Goal: Information Seeking & Learning: Learn about a topic

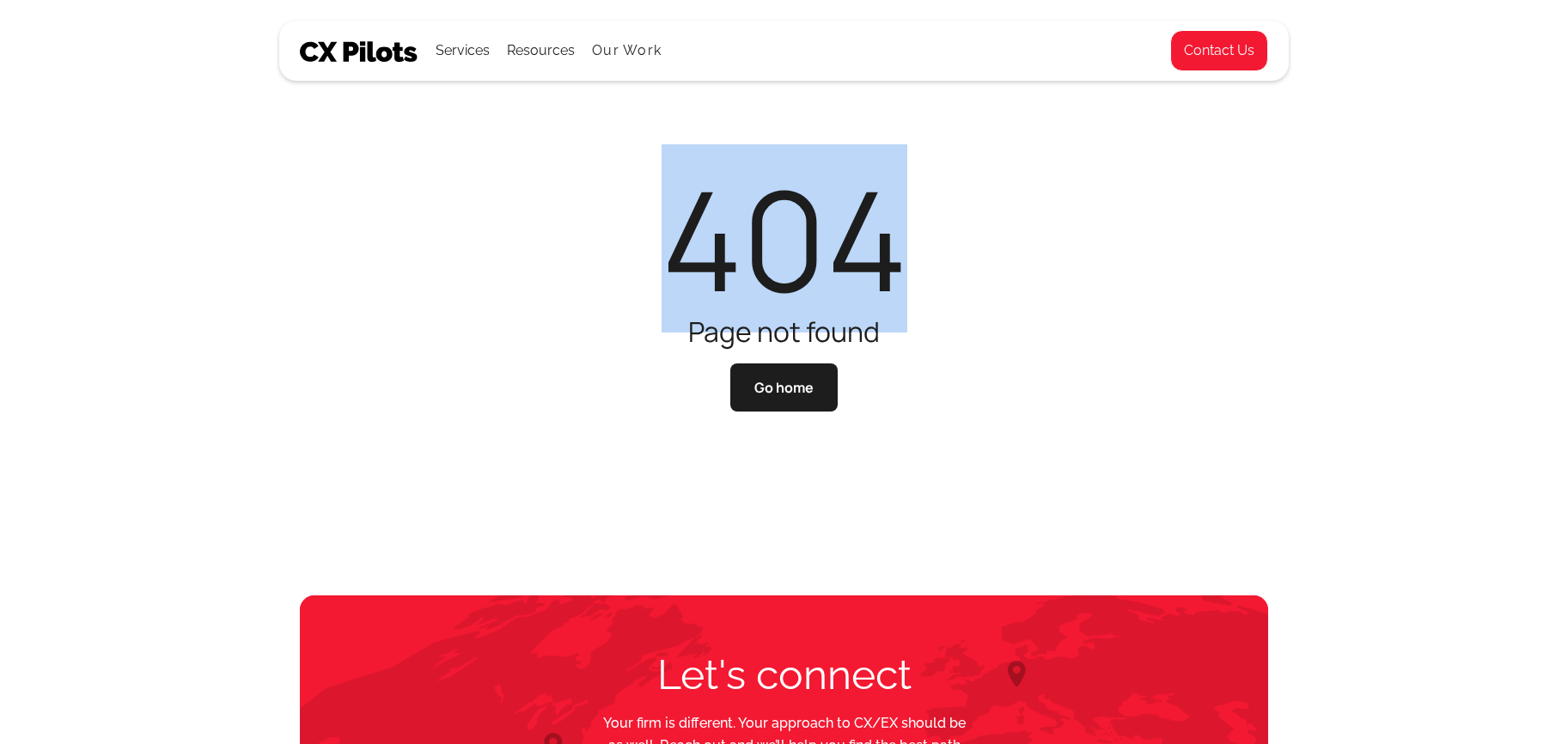
drag, startPoint x: 952, startPoint y: 292, endPoint x: 551, endPoint y: 283, distance: 401.2
click at [551, 283] on div "Services All Services CX Assessments Journey Mapping Culture of CX Metrics & Go…" at bounding box center [784, 297] width 1568 height 595
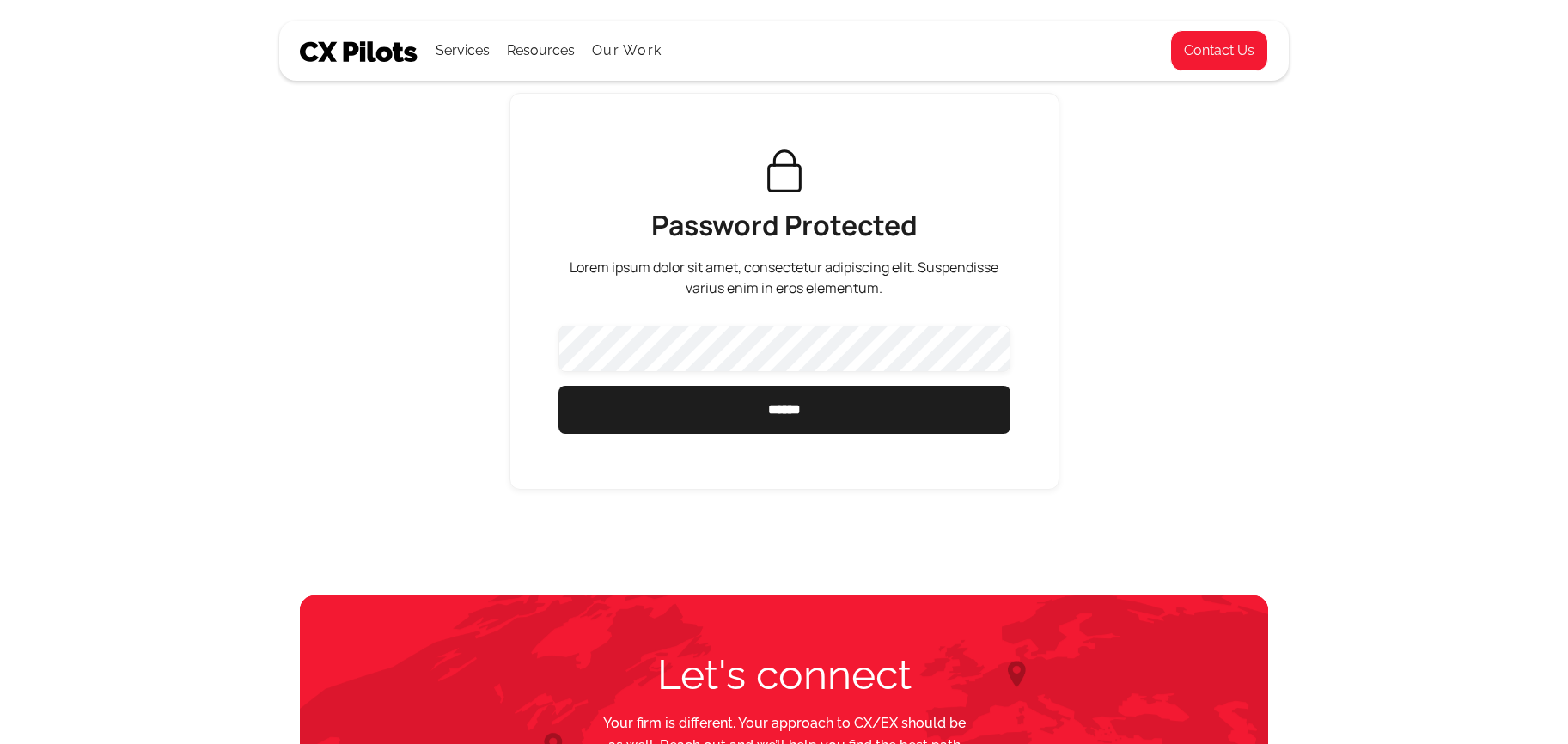
click at [388, 52] on img at bounding box center [359, 51] width 119 height 21
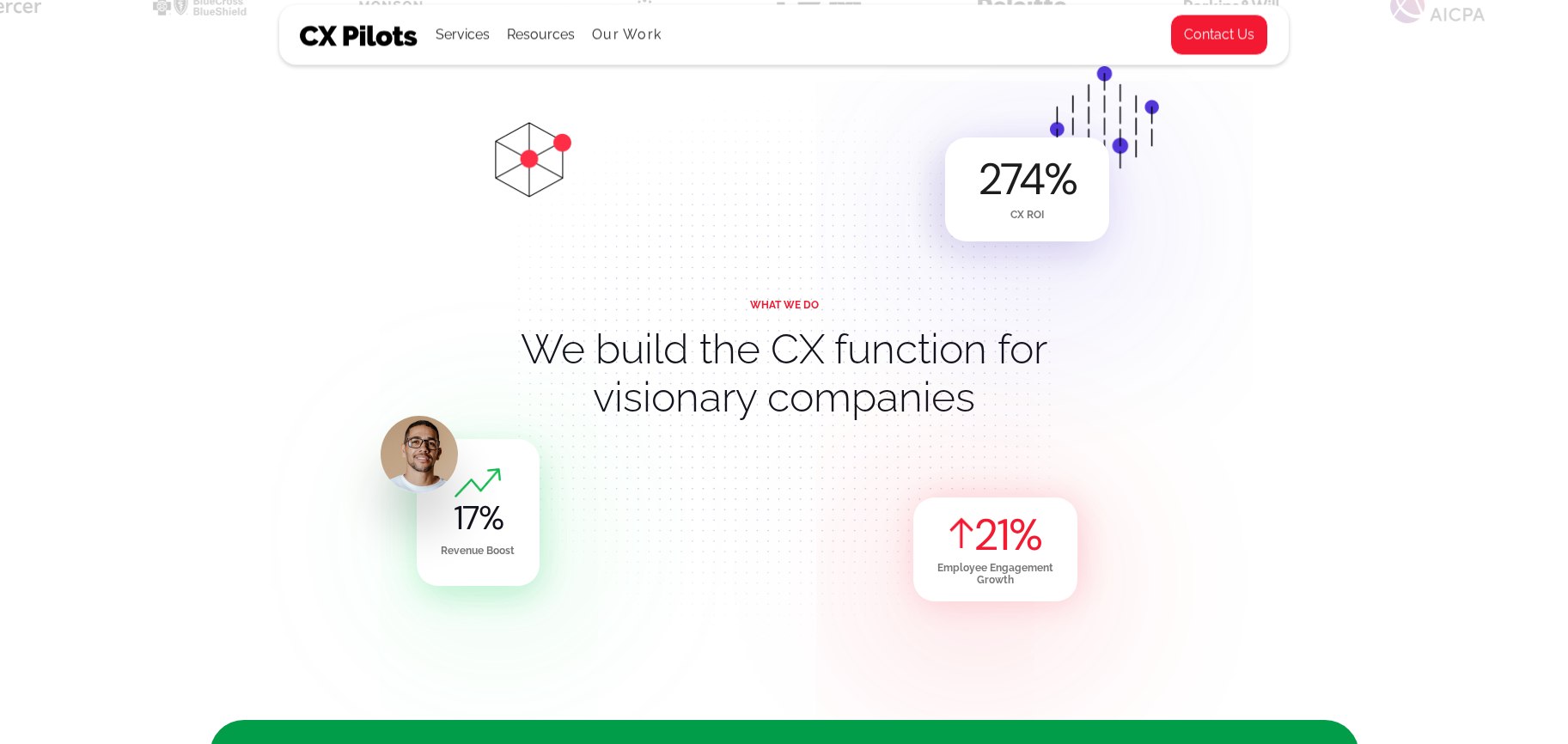
scroll to position [782, 0]
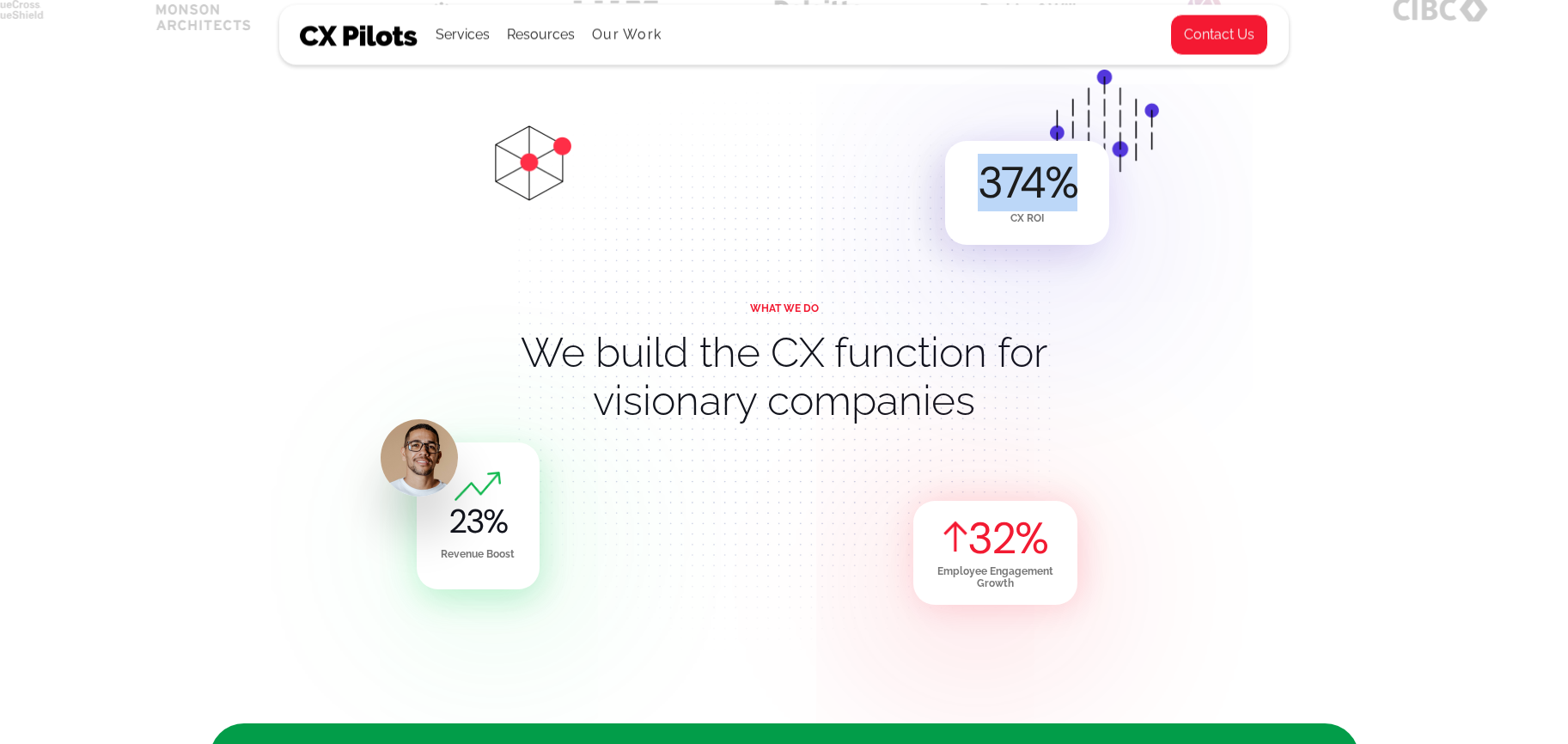
drag, startPoint x: 972, startPoint y: 187, endPoint x: 1086, endPoint y: 201, distance: 114.2
click at [1090, 195] on div "374 % CX ROI" at bounding box center [1027, 193] width 164 height 104
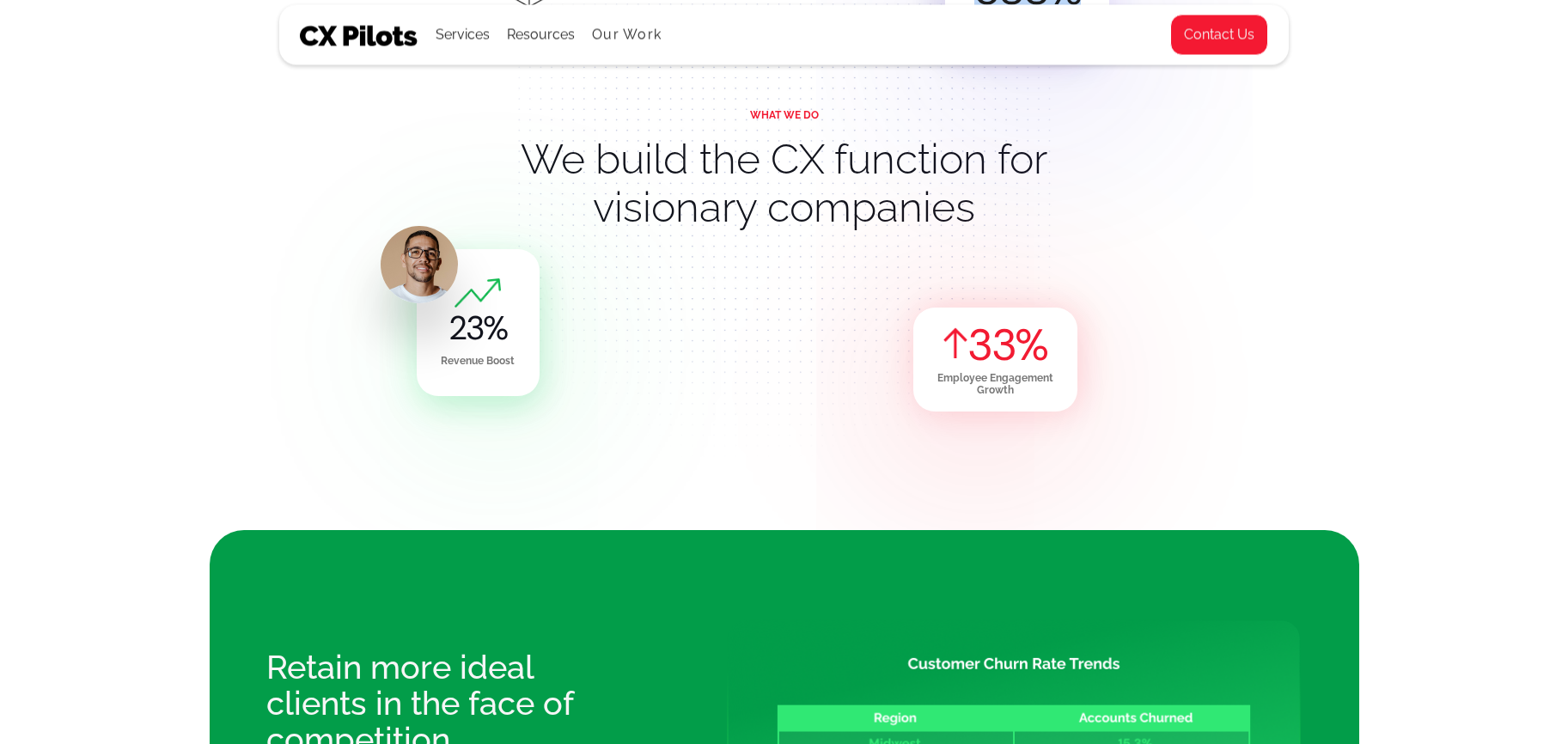
scroll to position [976, 0]
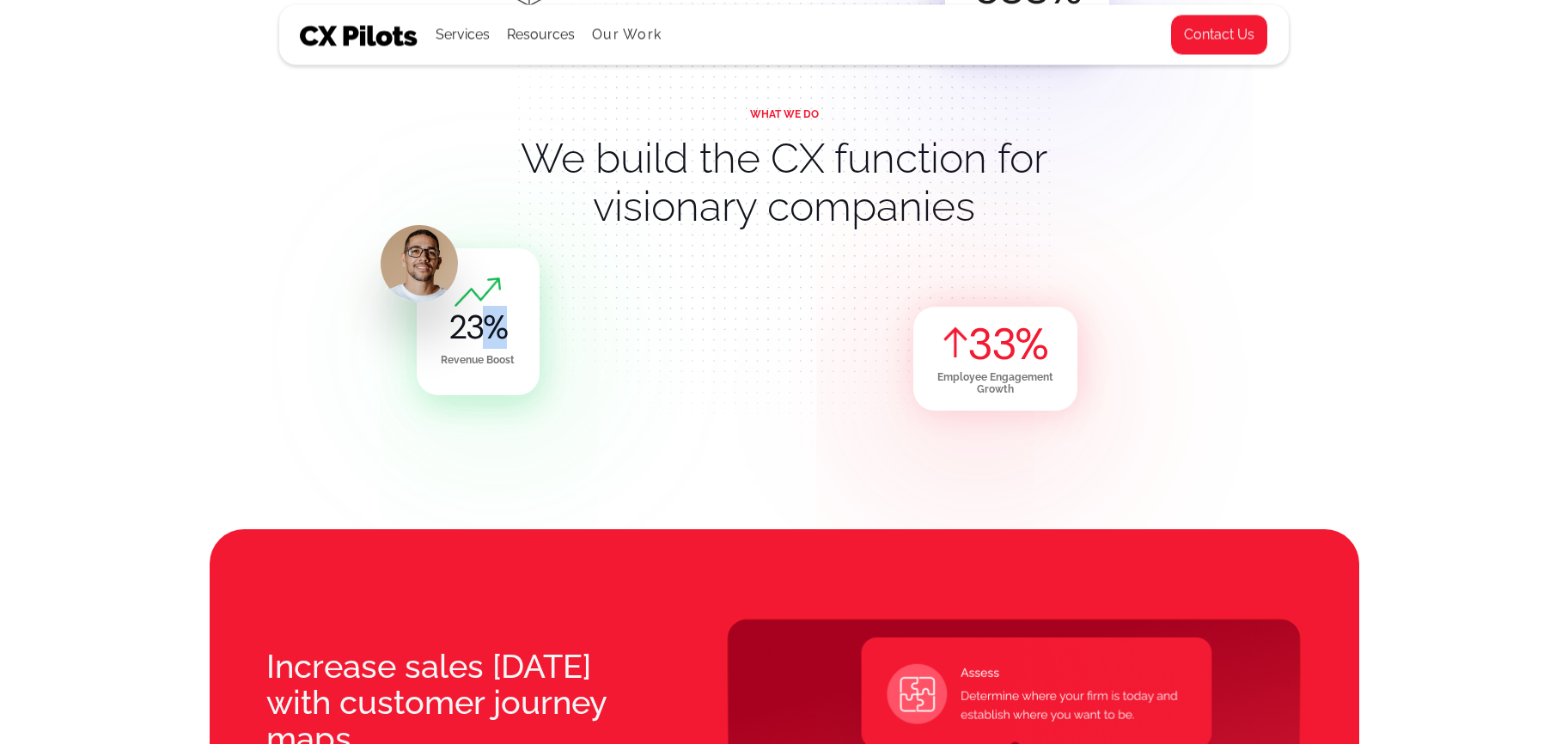
drag, startPoint x: 505, startPoint y: 347, endPoint x: 466, endPoint y: 288, distance: 70.8
click at [466, 288] on div "23 %" at bounding box center [478, 310] width 123 height 66
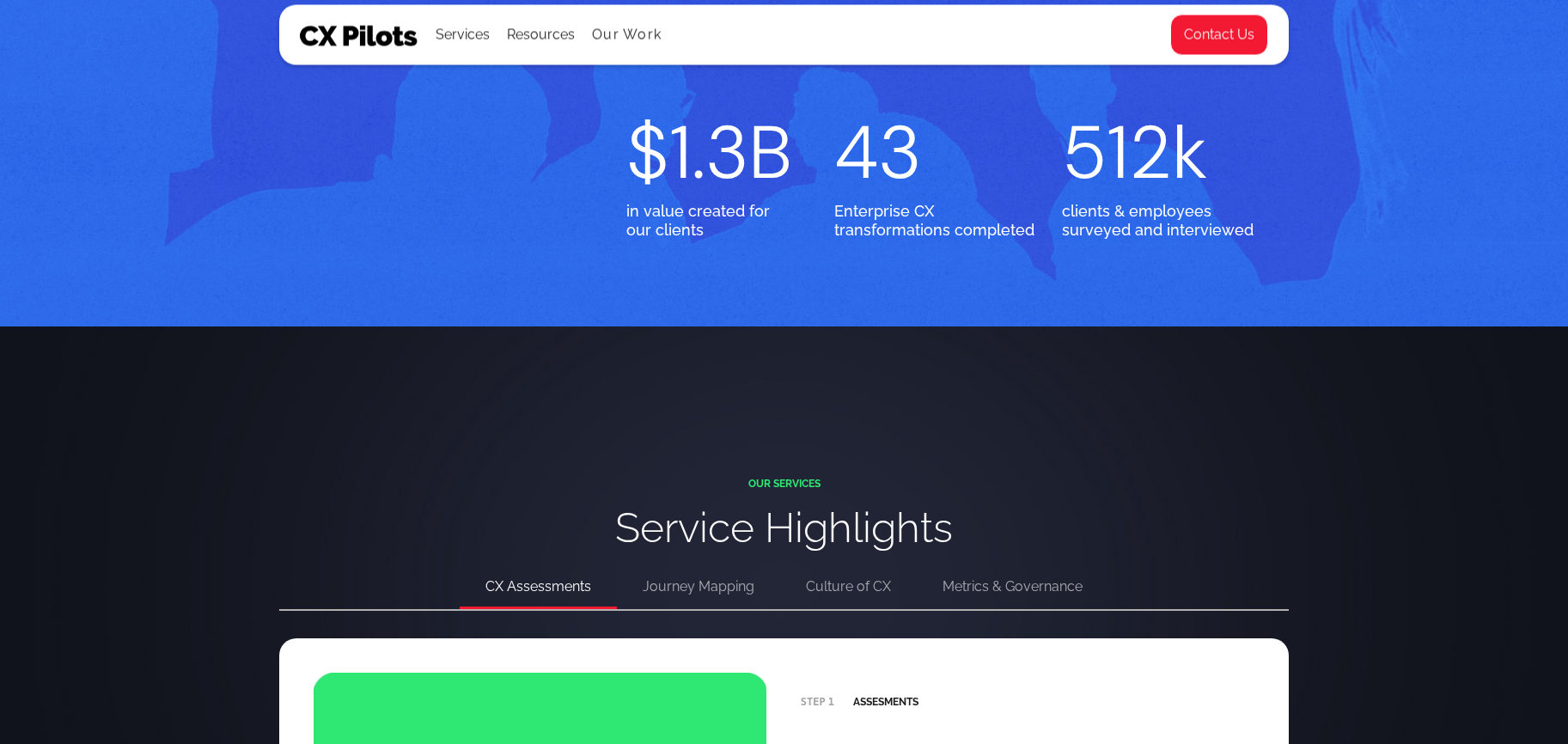
scroll to position [2961, 0]
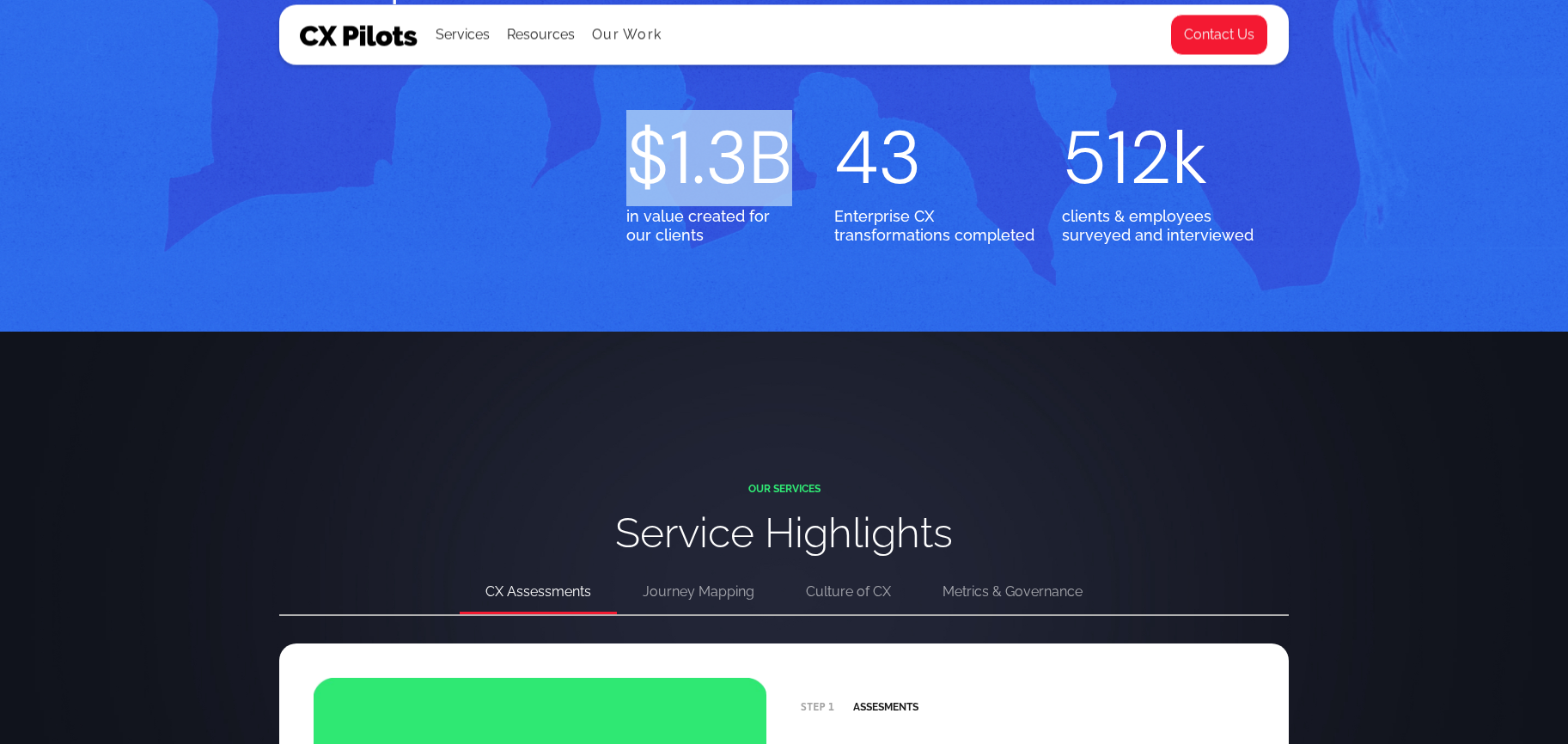
drag, startPoint x: 789, startPoint y: 176, endPoint x: 579, endPoint y: 161, distance: 211.0
click at [579, 161] on div "$1.3B in value created for our clients 43 Enterprise CX transformations complet…" at bounding box center [784, 198] width 968 height 161
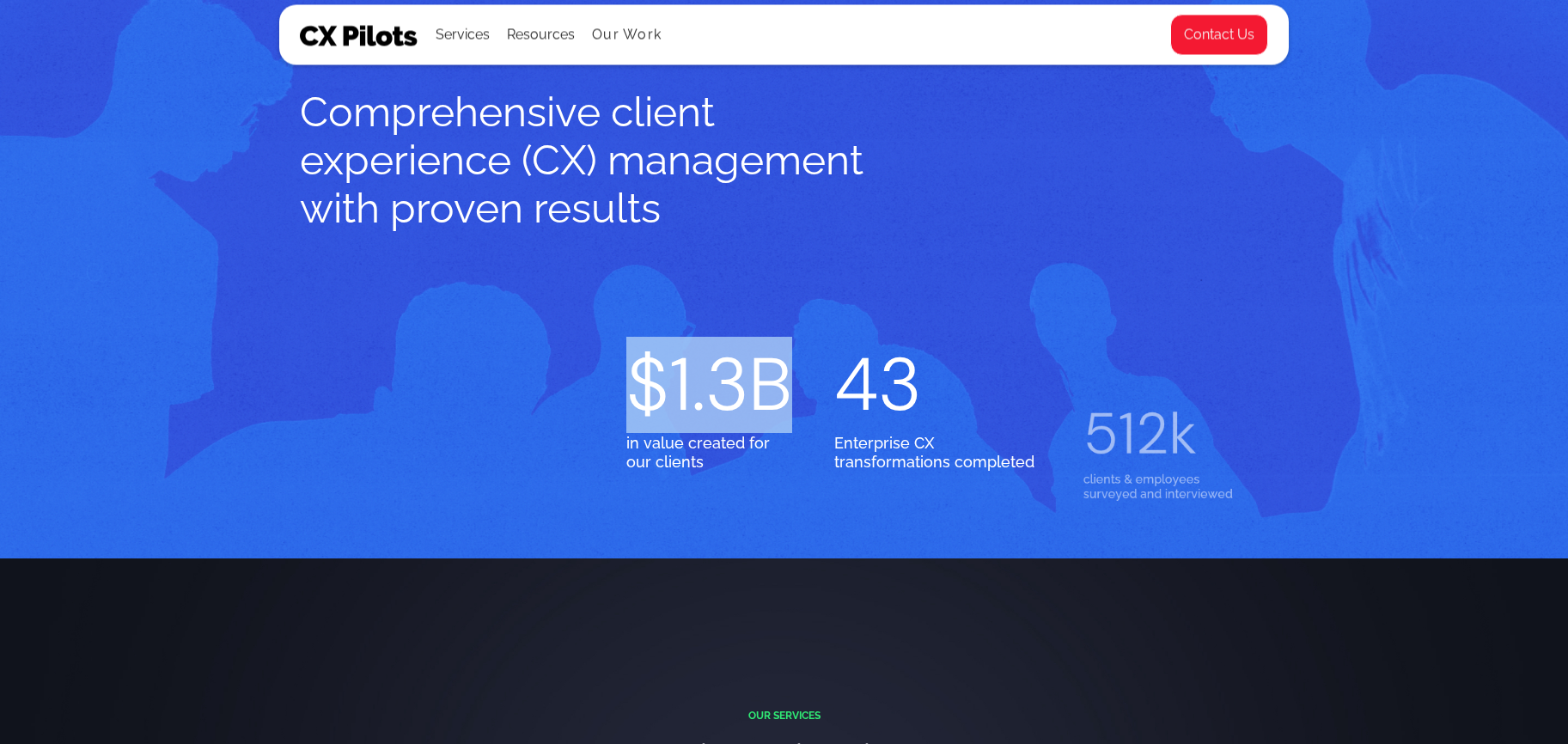
scroll to position [2735, 0]
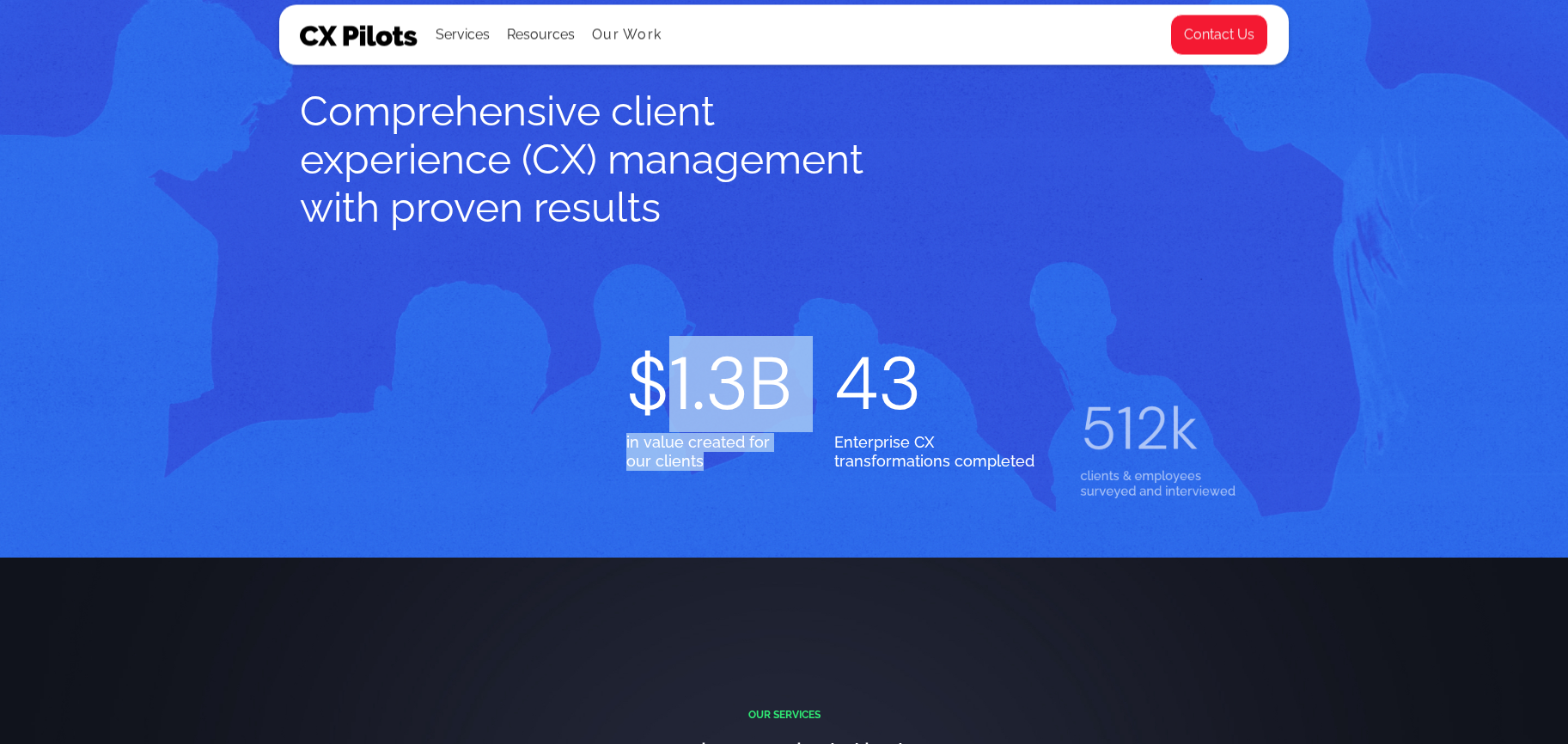
drag, startPoint x: 684, startPoint y: 466, endPoint x: 652, endPoint y: 426, distance: 51.4
click at [652, 426] on div "$1.3B in value created for our clients" at bounding box center [710, 424] width 169 height 161
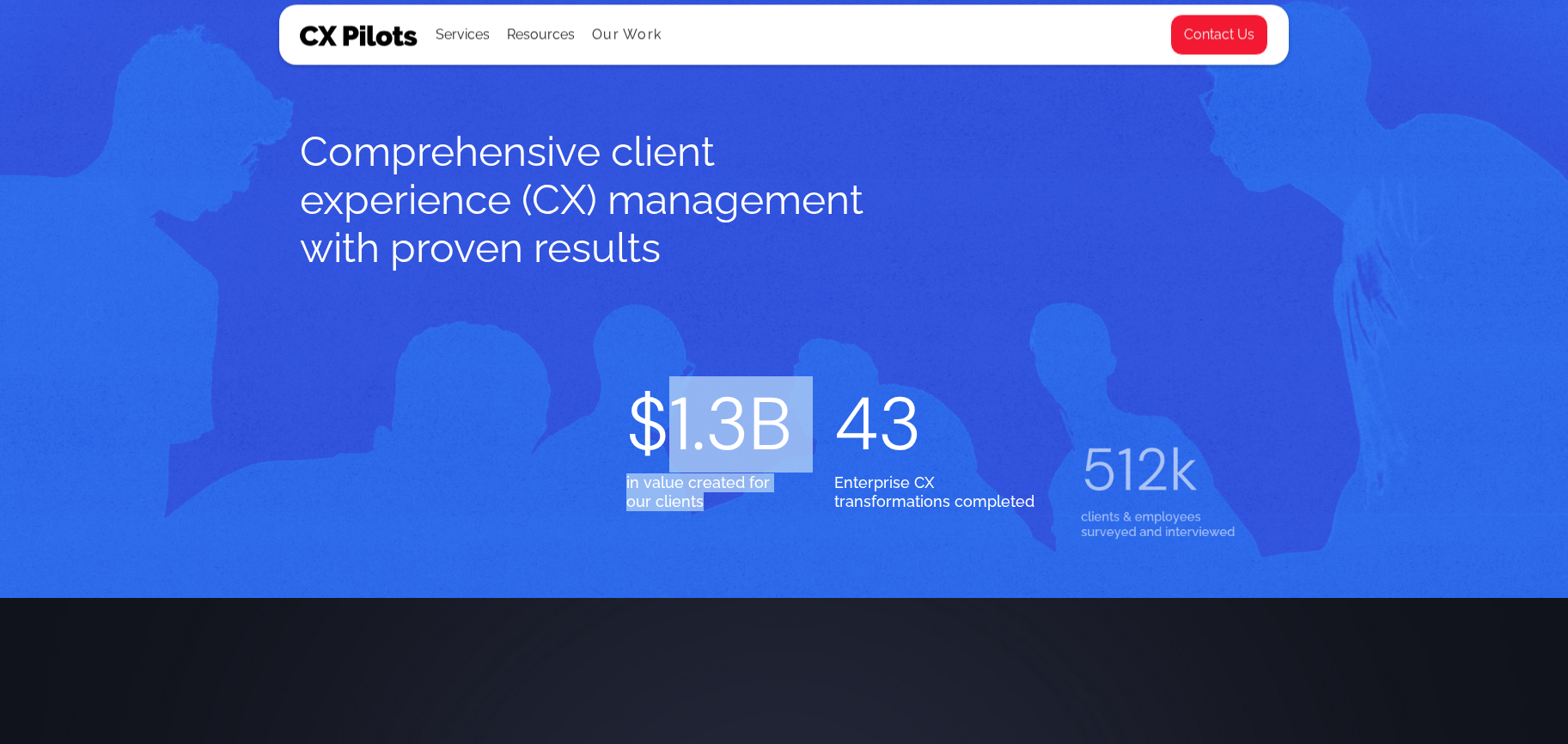
scroll to position [2678, 0]
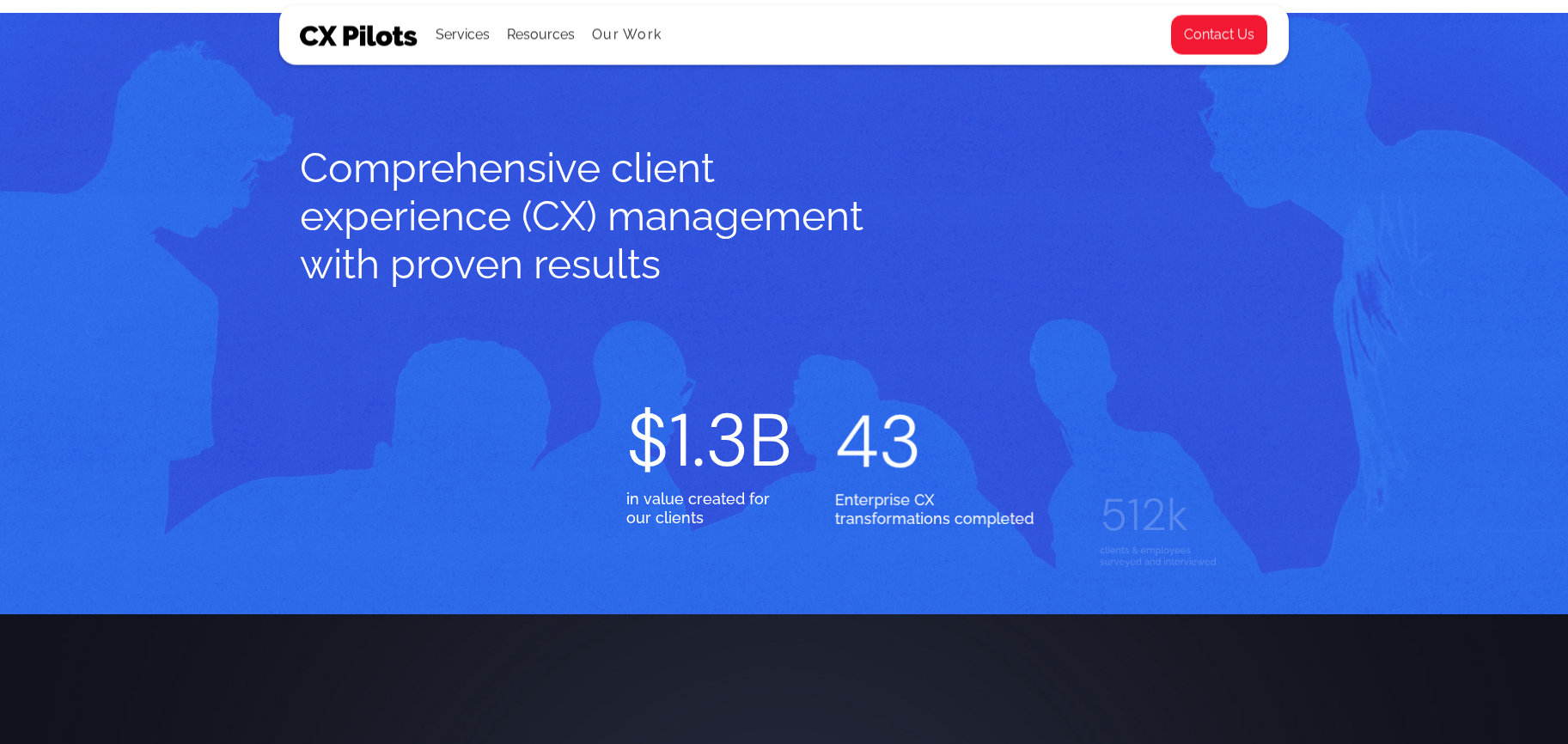
click at [606, 423] on div "$1.3B in value created for our clients 43 Enterprise CX transformations complet…" at bounding box center [784, 480] width 968 height 161
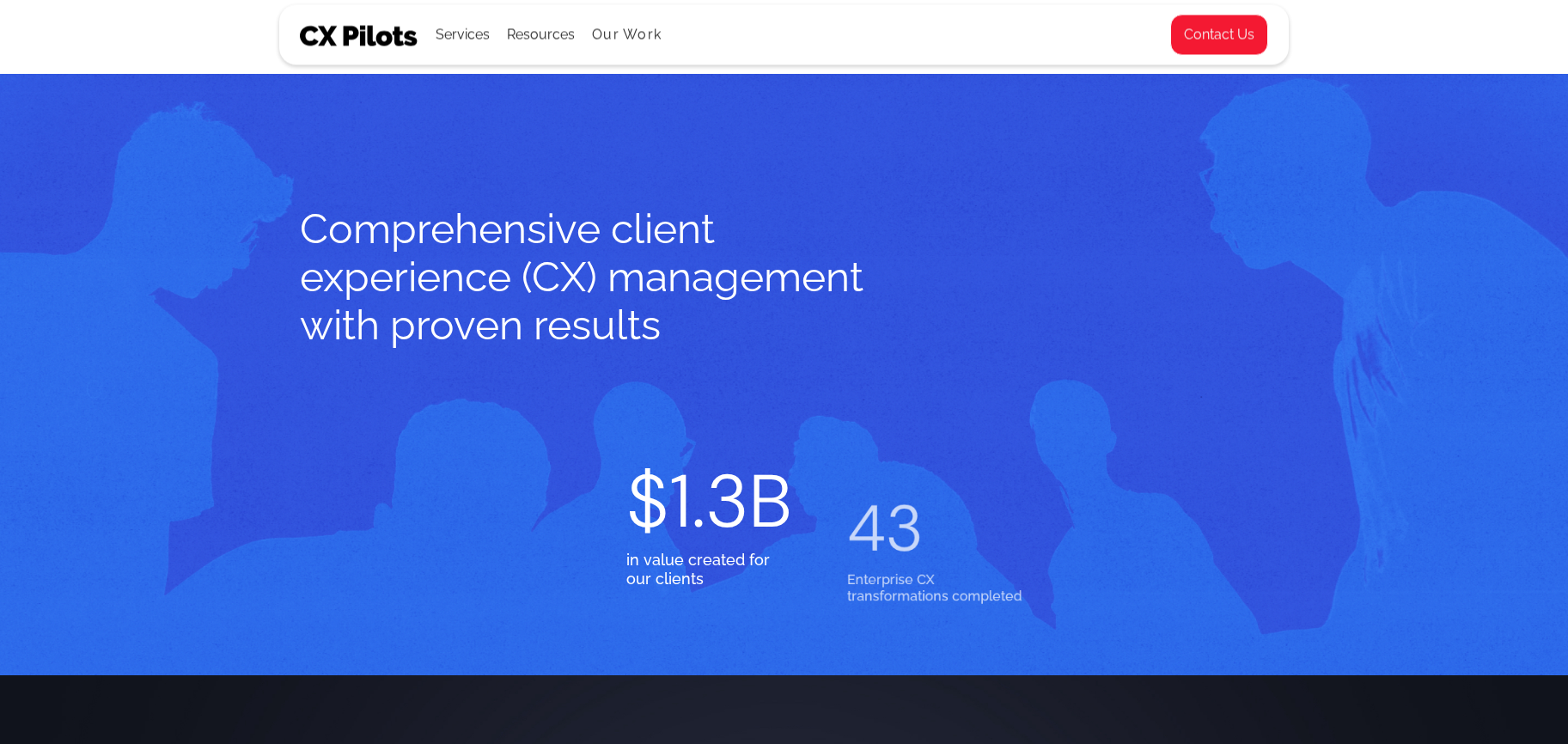
scroll to position [2616, 0]
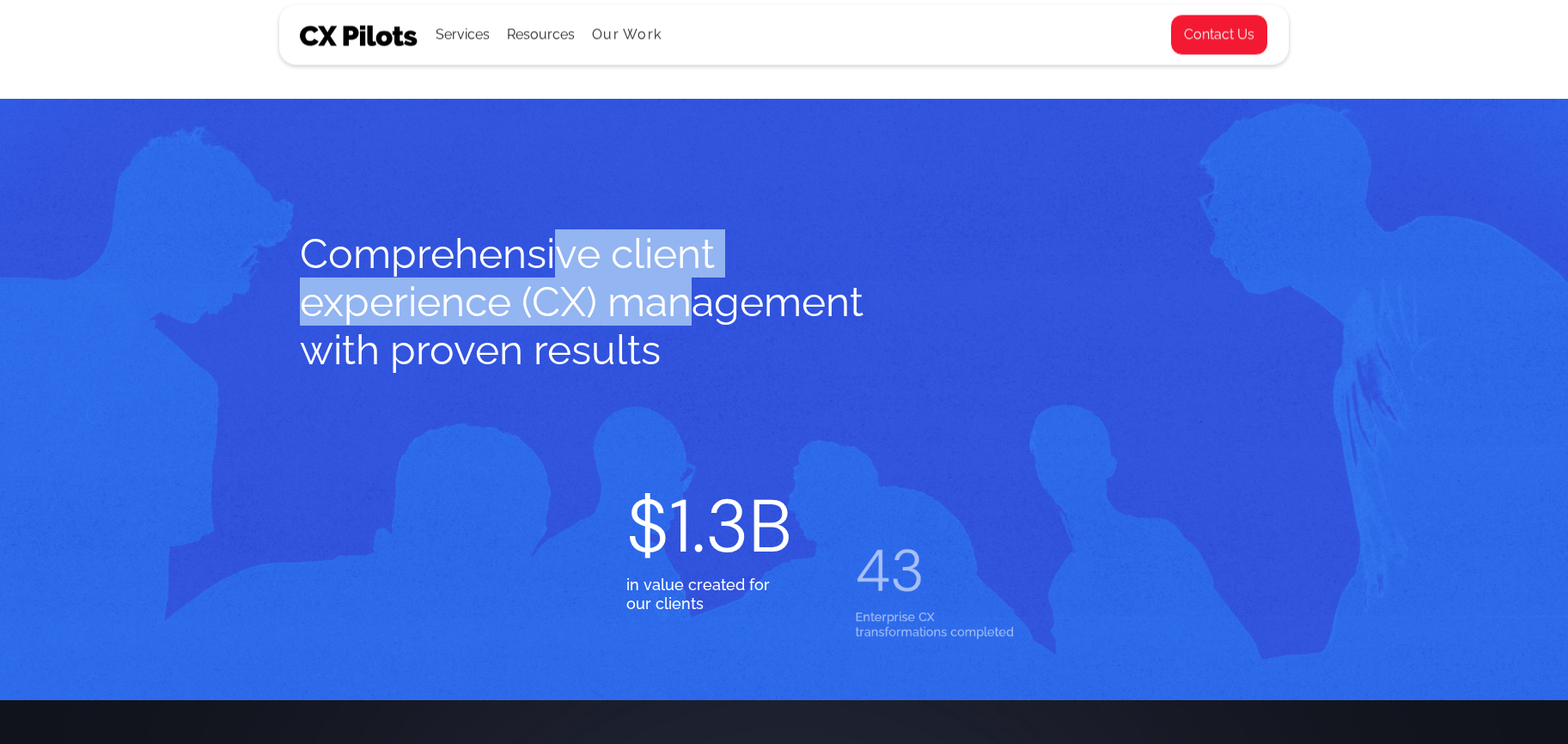
drag, startPoint x: 693, startPoint y: 298, endPoint x: 551, endPoint y: 229, distance: 158.3
click at [551, 229] on h2 "Comprehensive client experience (CX) management with proven results" at bounding box center [581, 301] width 563 height 144
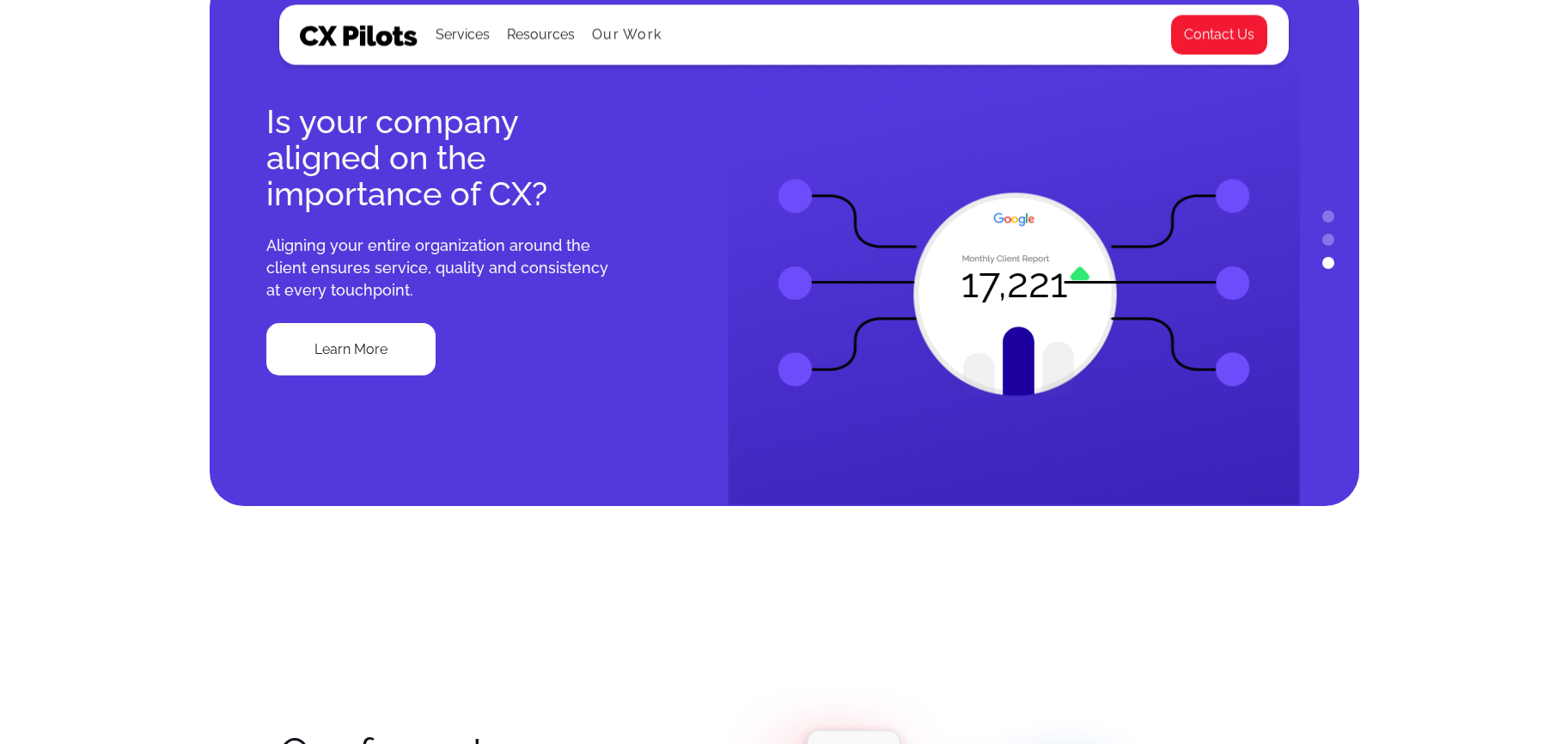
scroll to position [1477, 0]
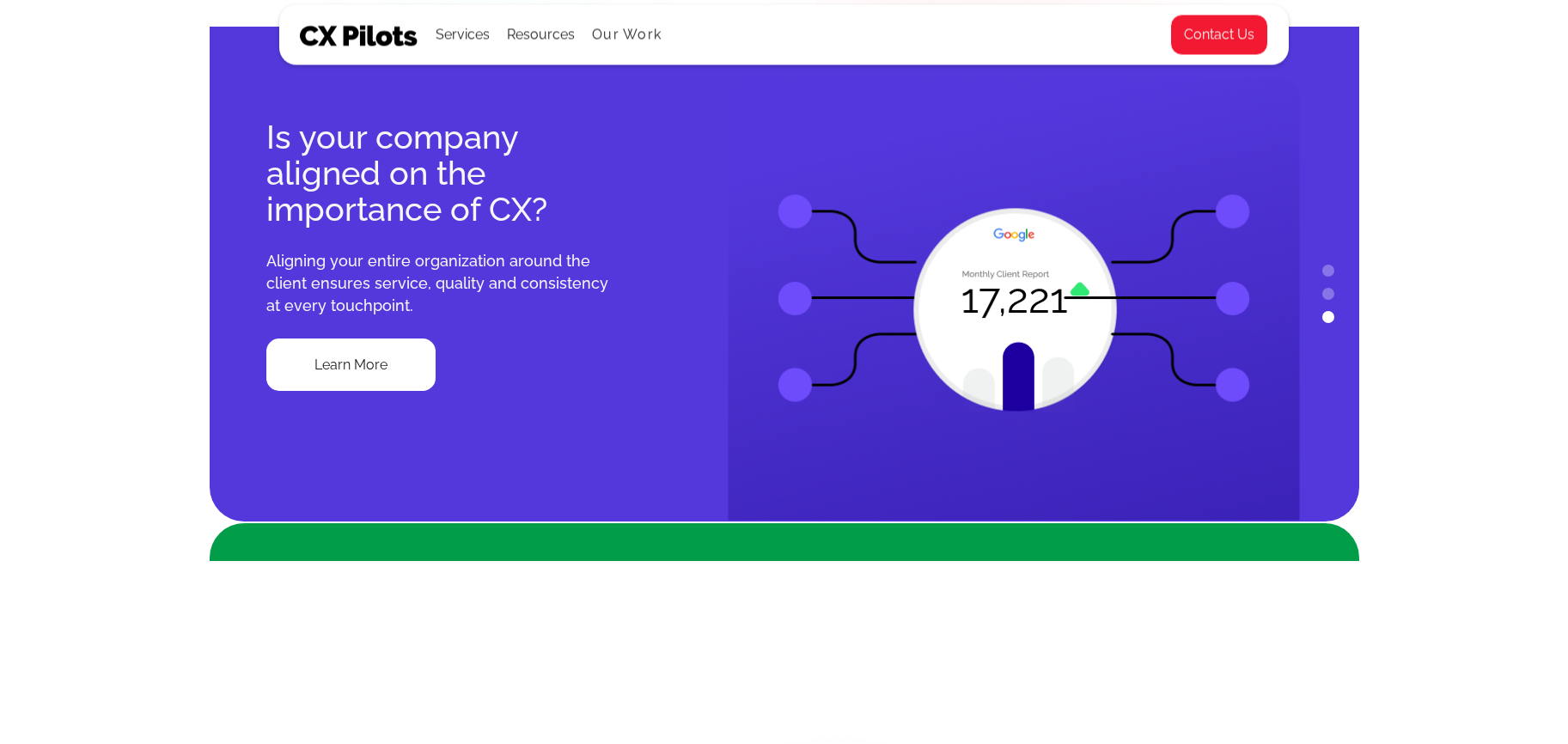
drag, startPoint x: 1031, startPoint y: 346, endPoint x: 490, endPoint y: 306, distance: 542.7
click at [960, 303] on img at bounding box center [1014, 299] width 574 height 443
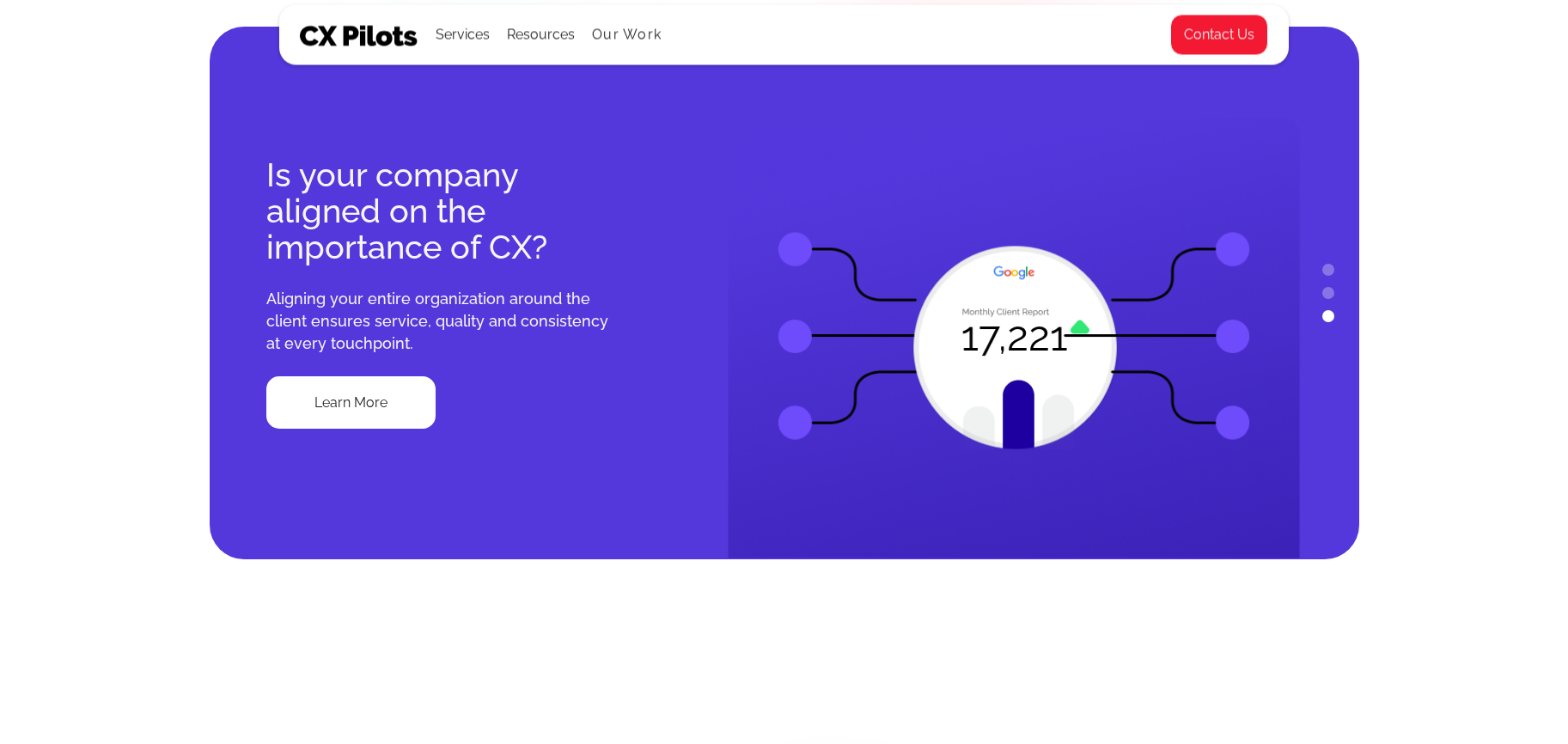
drag, startPoint x: 358, startPoint y: 231, endPoint x: 457, endPoint y: 310, distance: 126.5
click at [306, 243] on div "Is your company aligned on the importance of CX?" at bounding box center [441, 211] width 350 height 108
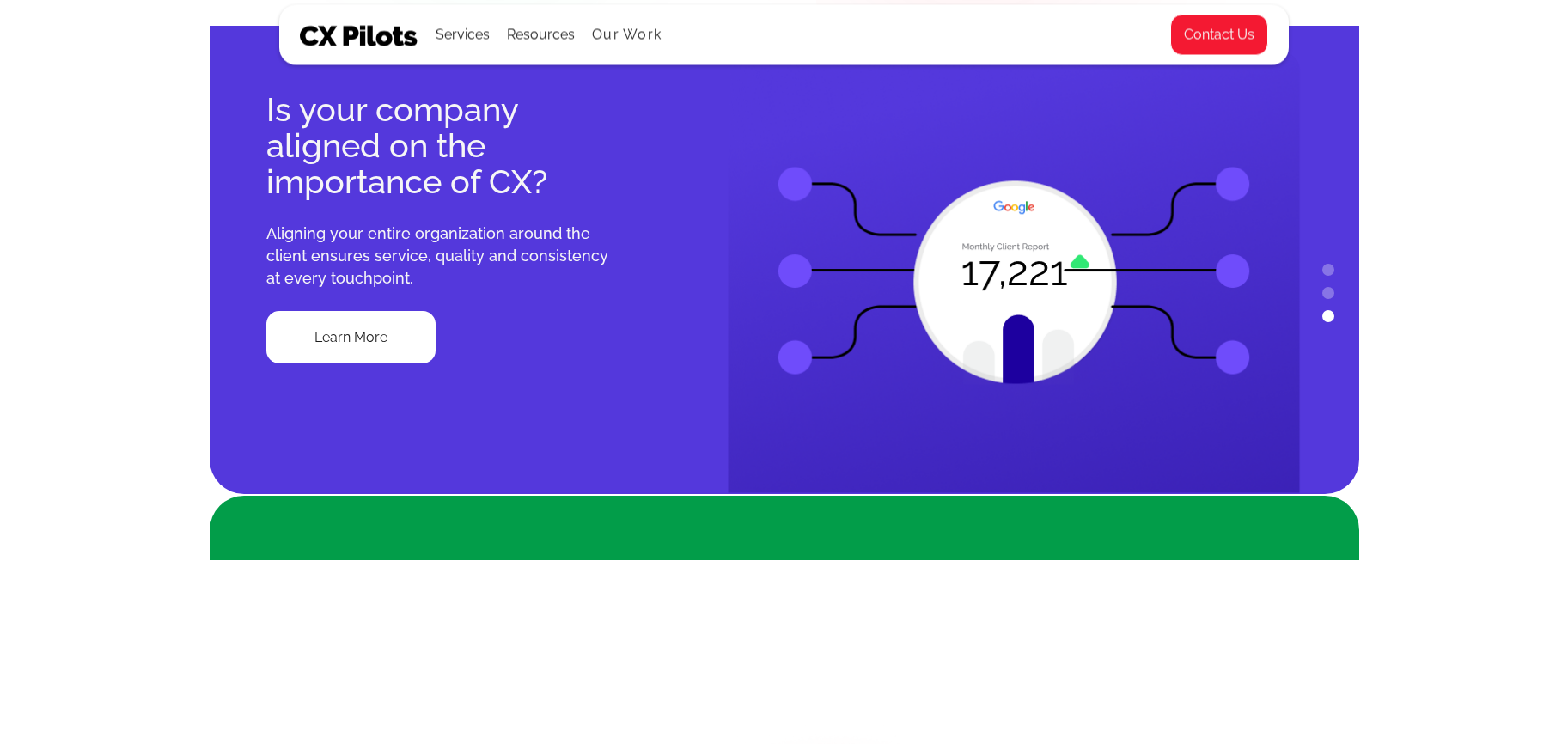
drag, startPoint x: 451, startPoint y: 292, endPoint x: 351, endPoint y: 196, distance: 138.5
click at [351, 196] on div "Is your company aligned on the importance of CX? Aligning your entire organizat…" at bounding box center [440, 227] width 460 height 533
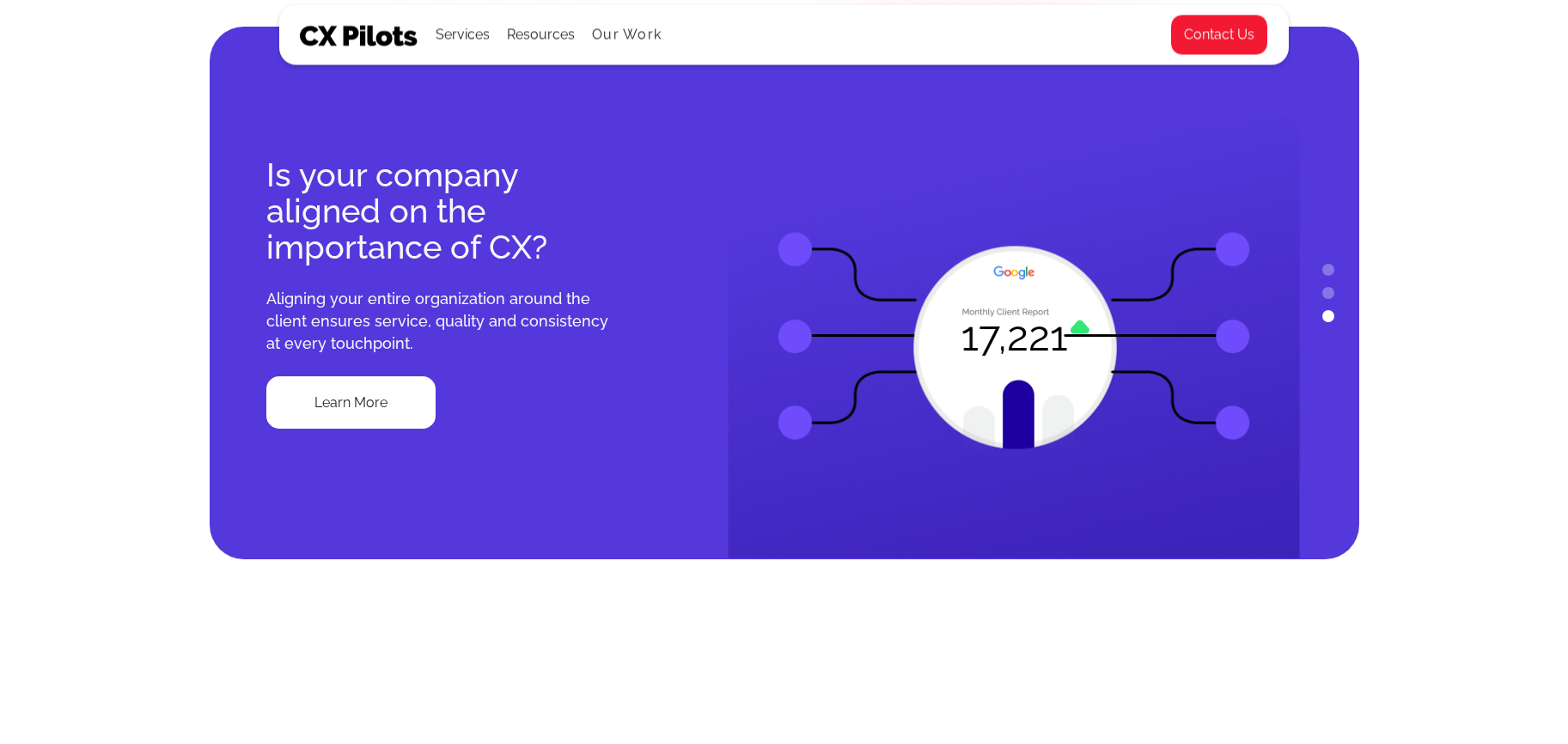
drag, startPoint x: 521, startPoint y: 316, endPoint x: 329, endPoint y: 136, distance: 263.7
click at [329, 136] on div "Is your company aligned on the importance of CX? Aligning your entire organizat…" at bounding box center [440, 293] width 460 height 533
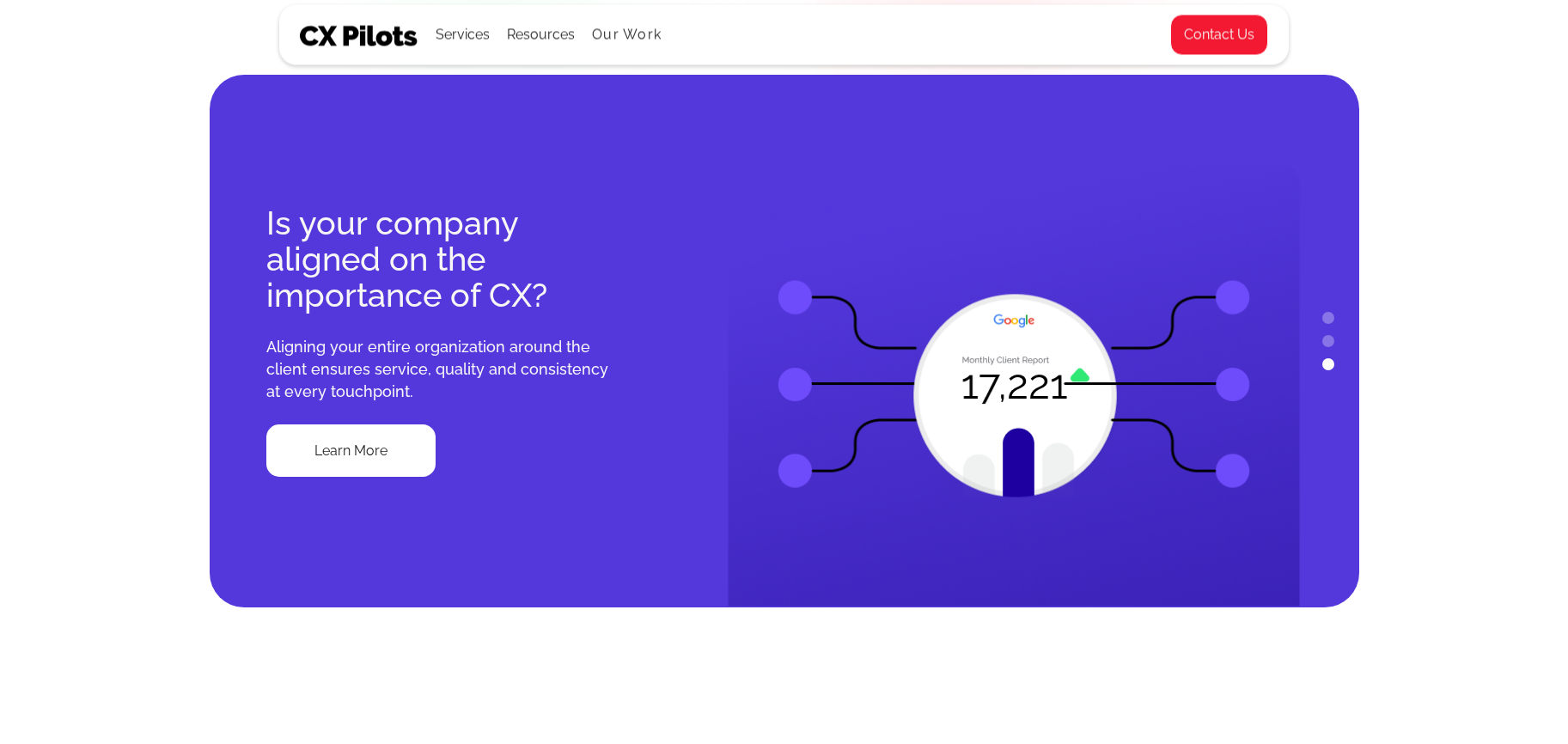
scroll to position [1416, 0]
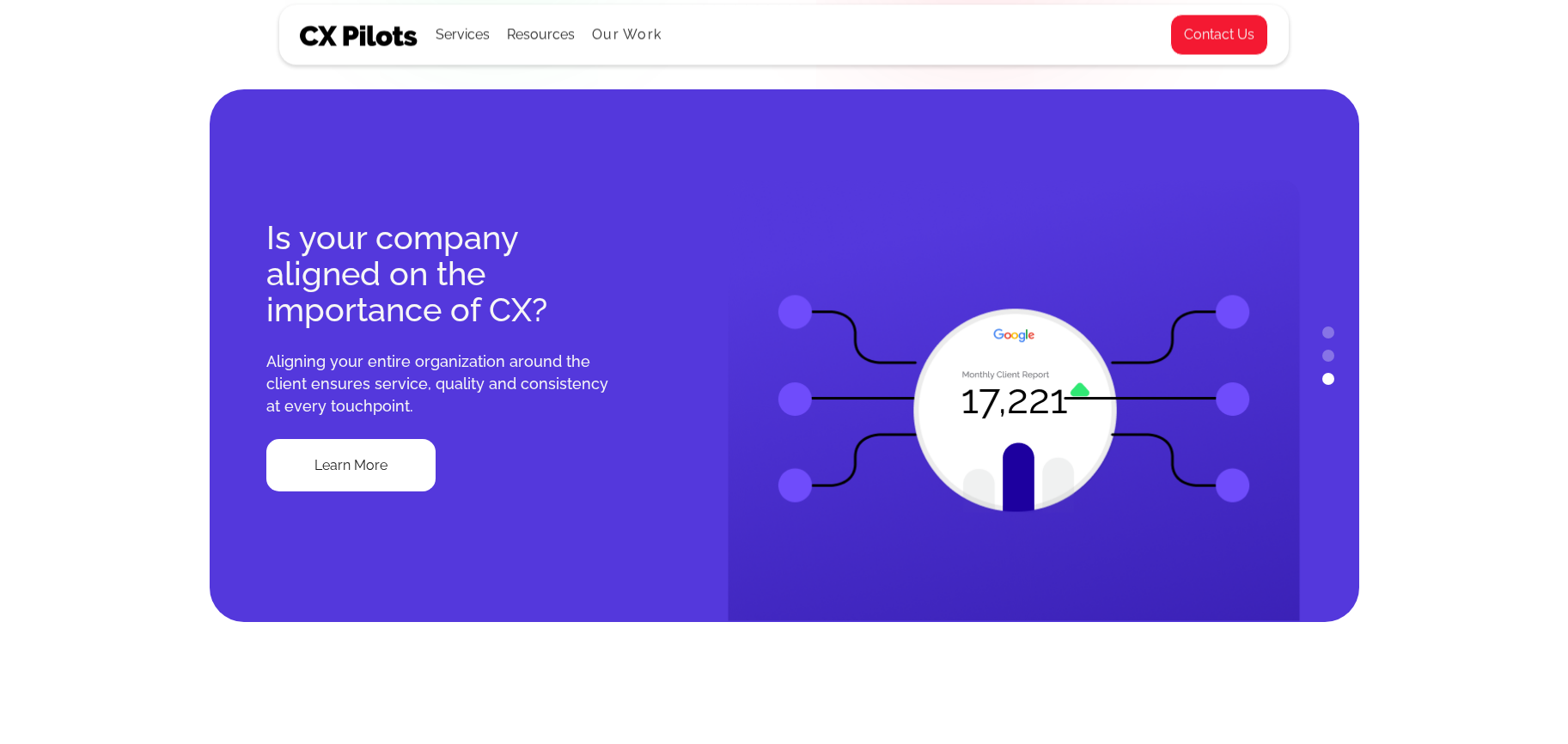
click at [1325, 357] on button "2" at bounding box center [1328, 356] width 12 height 12
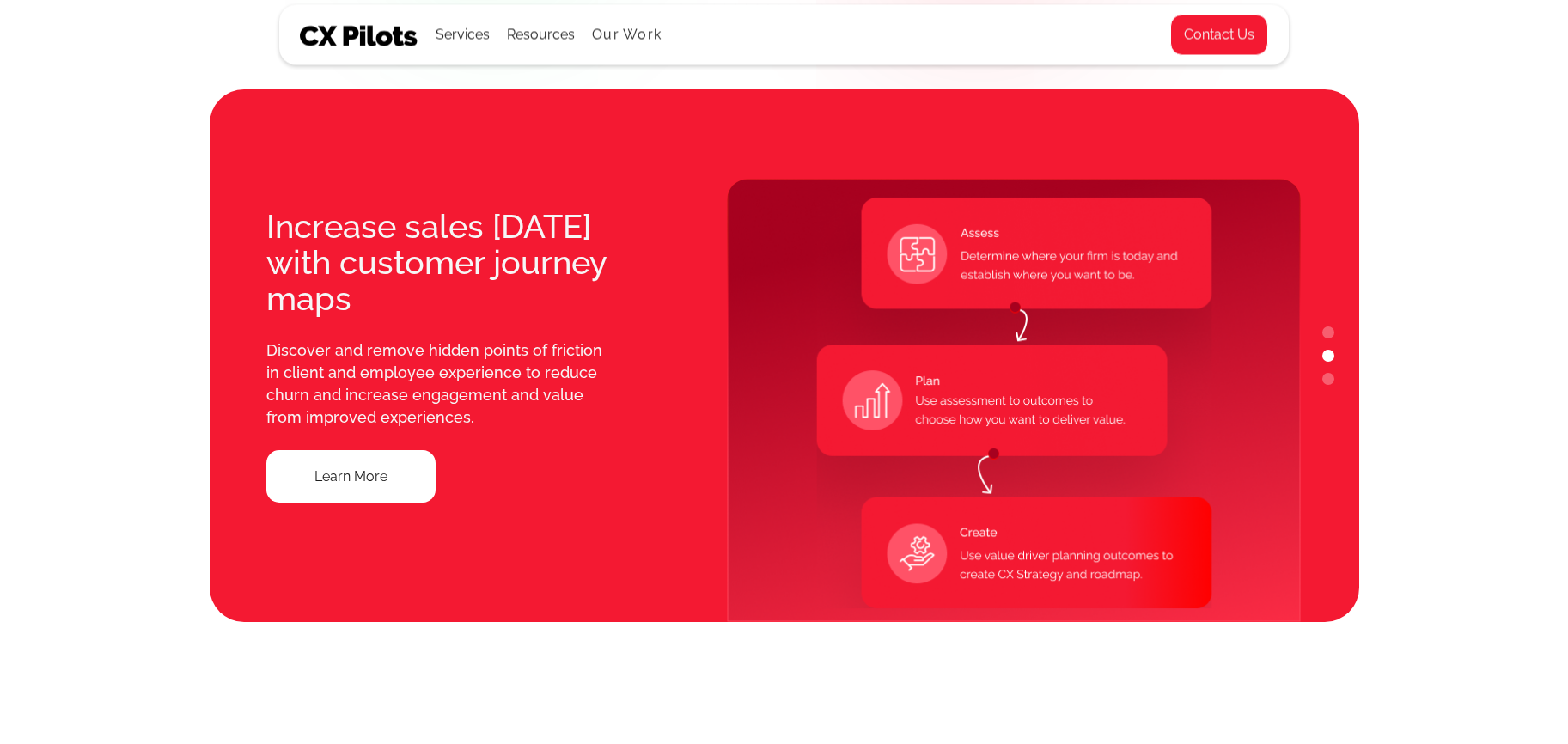
drag, startPoint x: 1328, startPoint y: 333, endPoint x: 1309, endPoint y: 348, distance: 23.9
click at [1328, 333] on button "1" at bounding box center [1328, 332] width 12 height 12
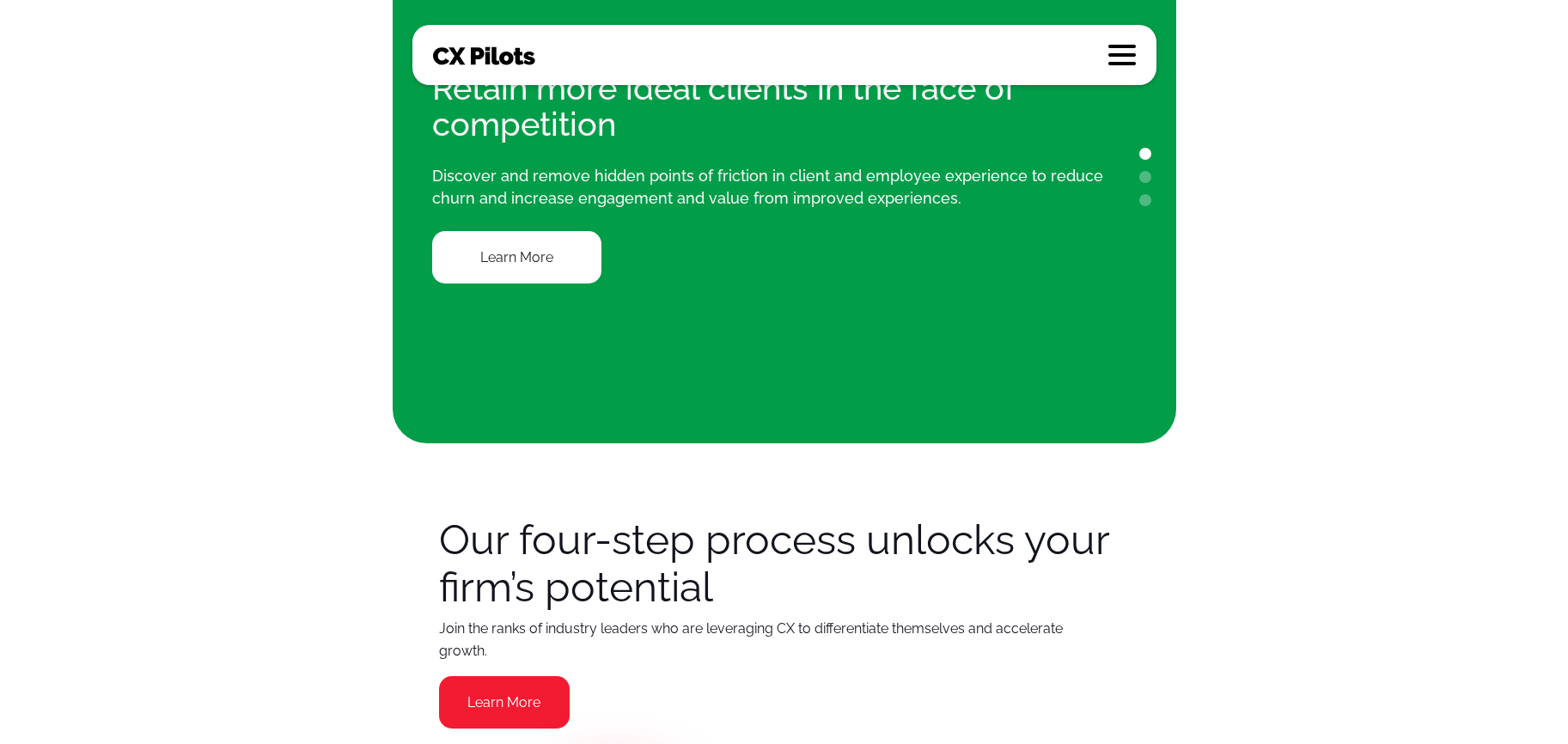
scroll to position [0, 0]
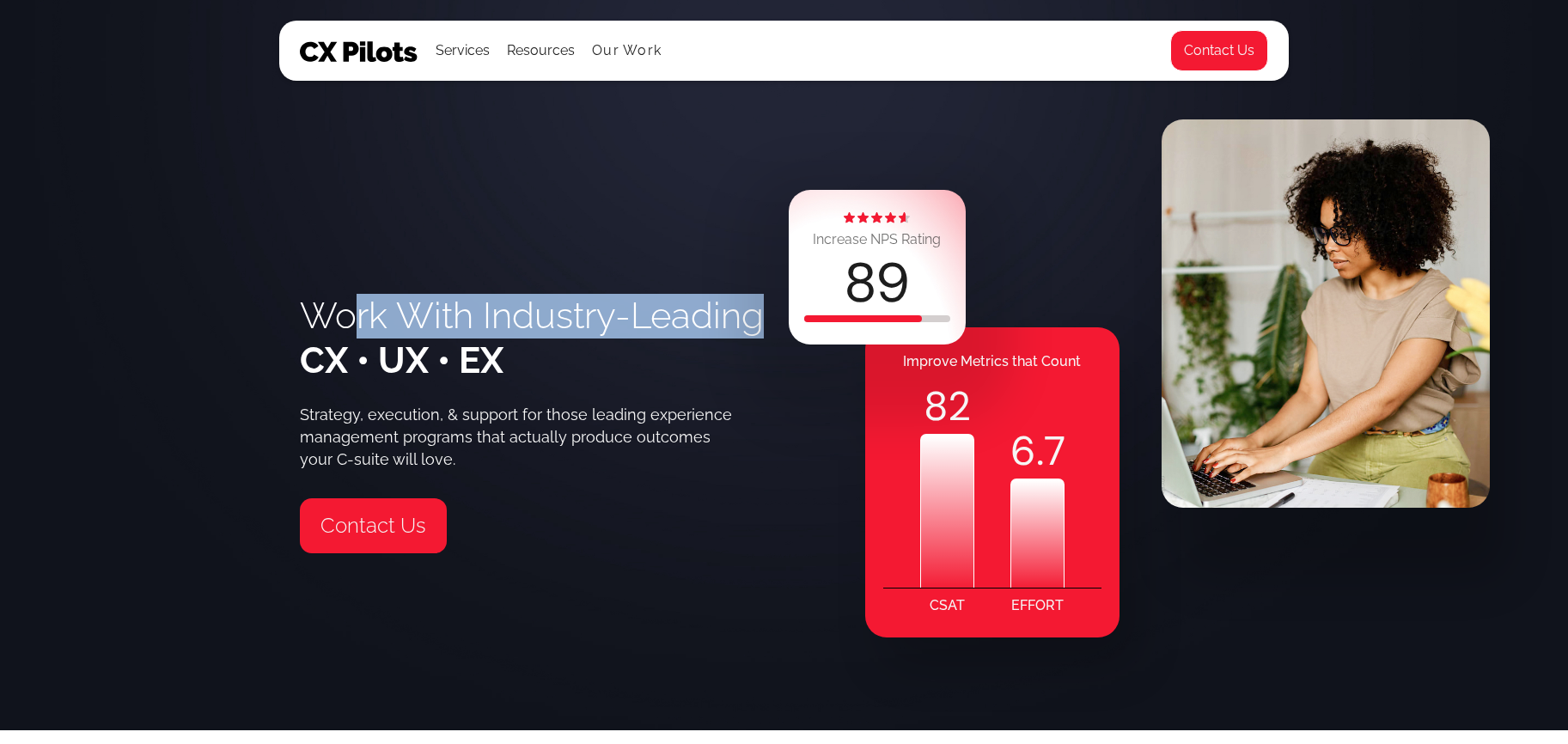
drag, startPoint x: 758, startPoint y: 325, endPoint x: 350, endPoint y: 320, distance: 408.9
click at [350, 320] on h1 "Work With Industry-Leading CX • UX • EX" at bounding box center [532, 338] width 464 height 89
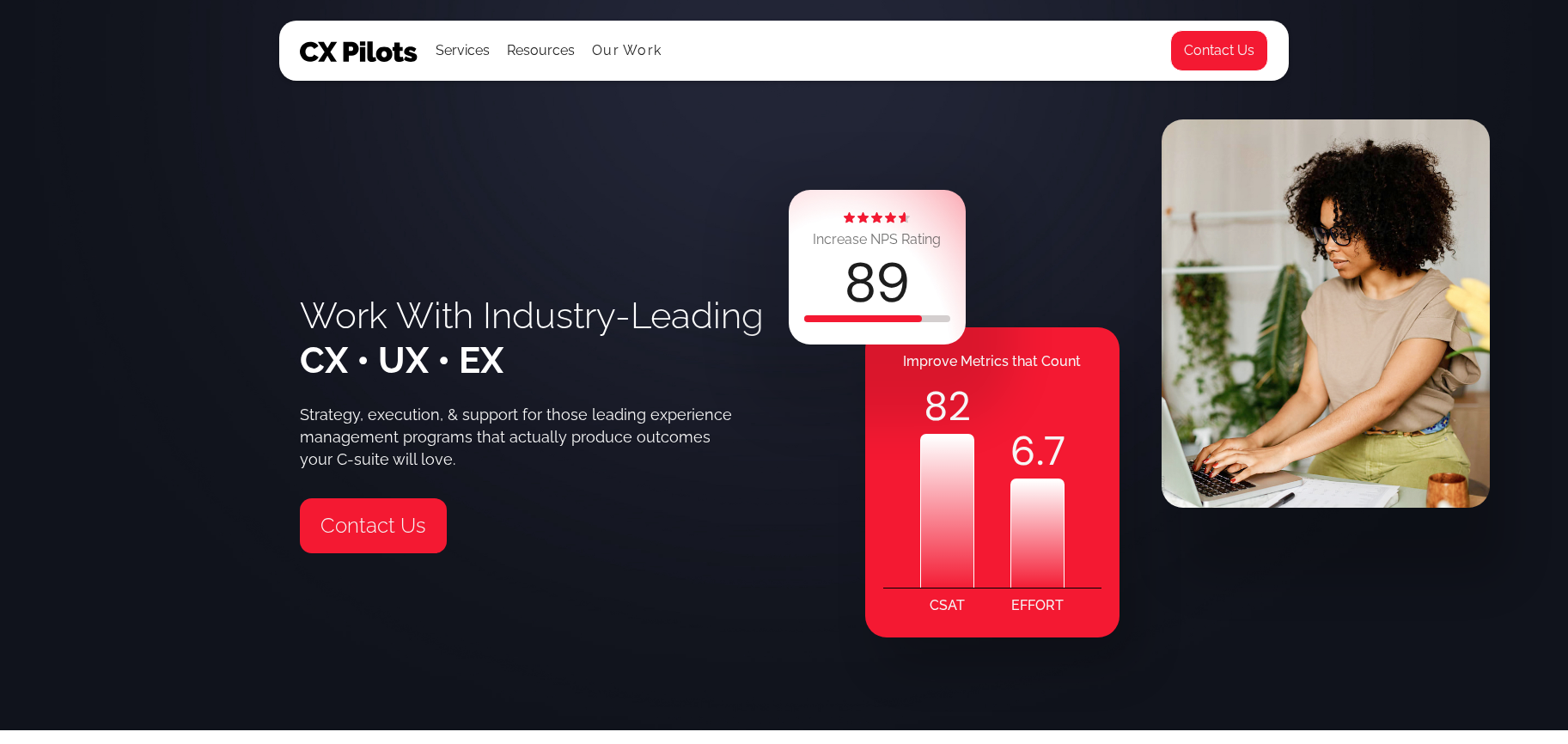
click at [458, 345] on span "CX • UX • EX" at bounding box center [402, 360] width 204 height 42
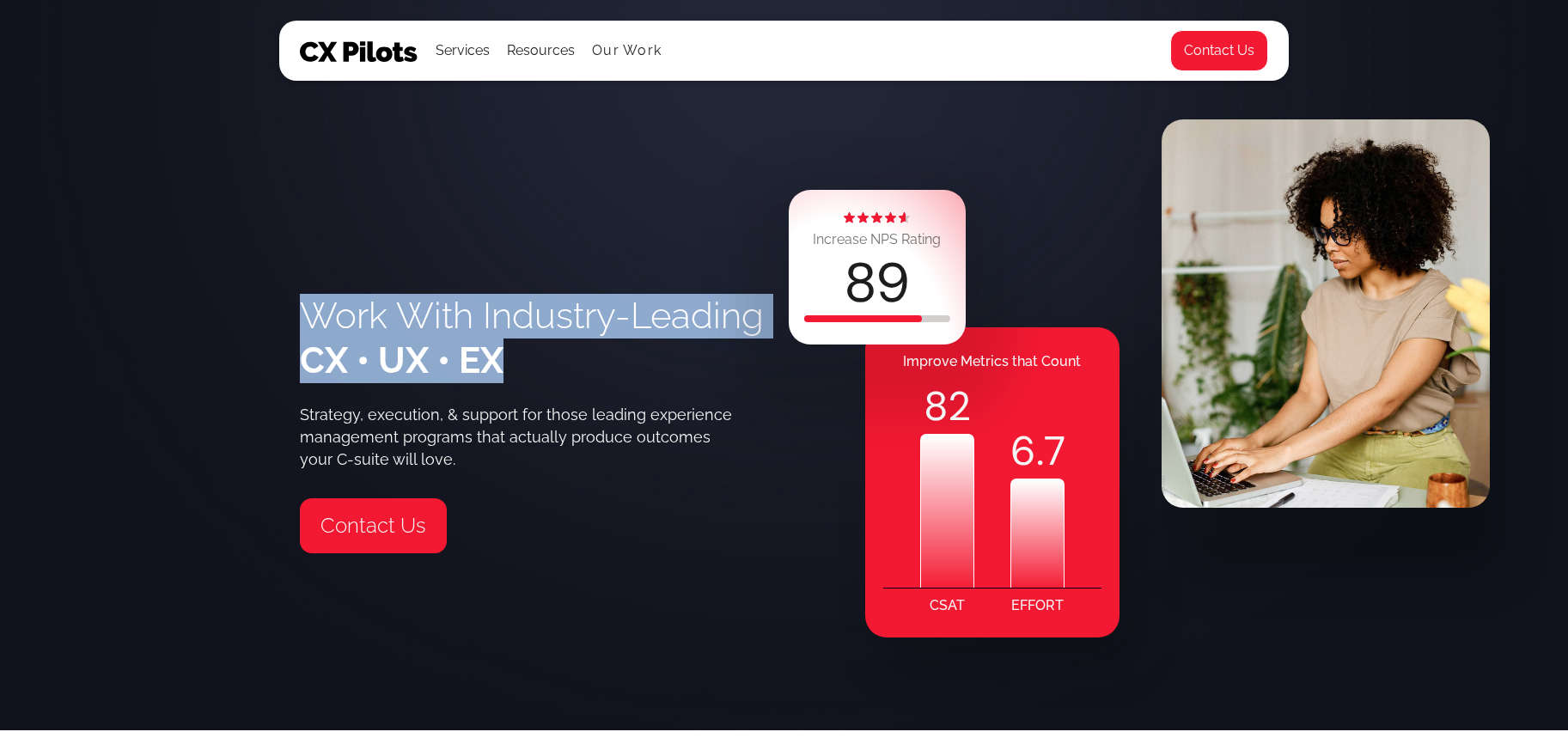
drag, startPoint x: 510, startPoint y: 365, endPoint x: 374, endPoint y: 343, distance: 138.4
click at [258, 329] on div "Work With Industry-Leading CX • UX • EX Strategy, execution, & support for thos…" at bounding box center [784, 365] width 1568 height 730
click at [601, 354] on h1 "Work With Industry-Leading CX • UX • EX" at bounding box center [532, 338] width 464 height 89
